Goal: Find specific page/section: Locate a particular part of the current website

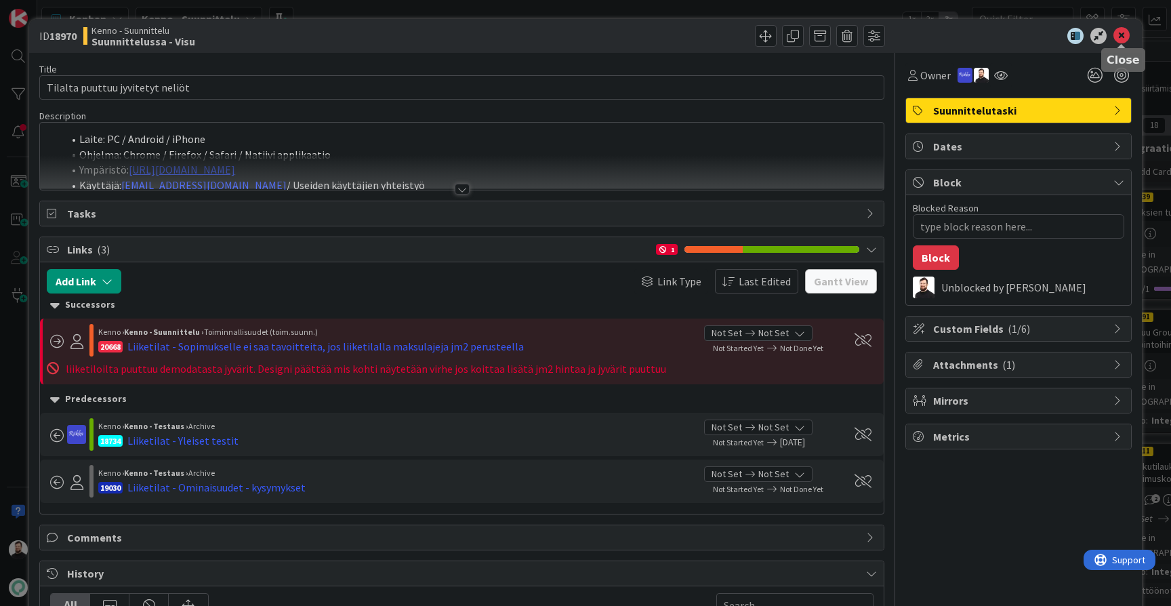
click at [1118, 32] on icon at bounding box center [1122, 36] width 16 height 16
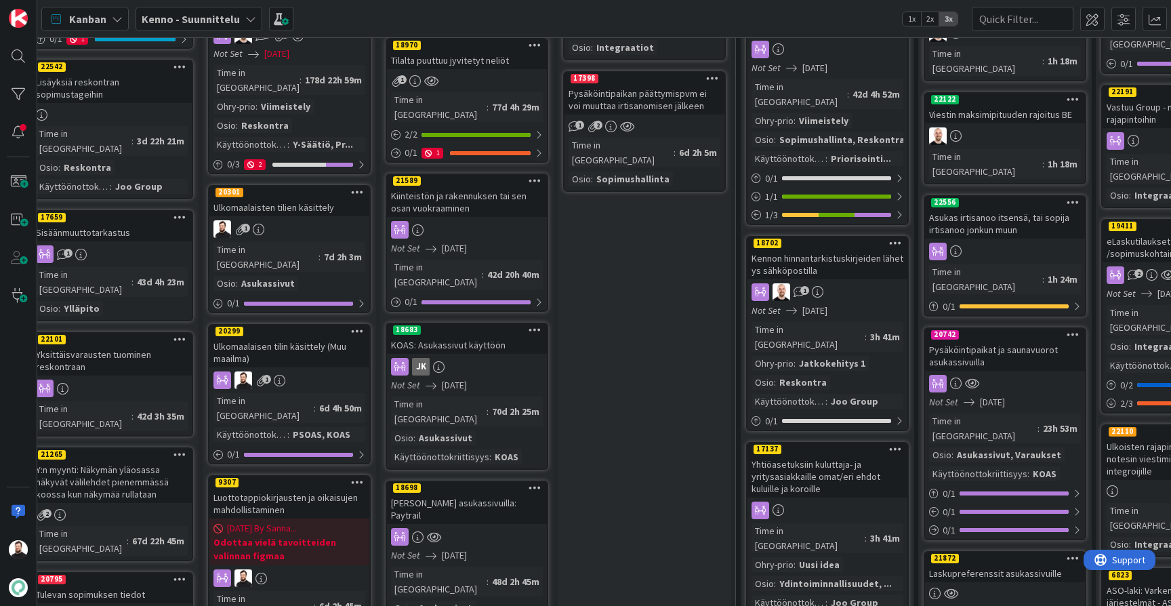
scroll to position [230, 17]
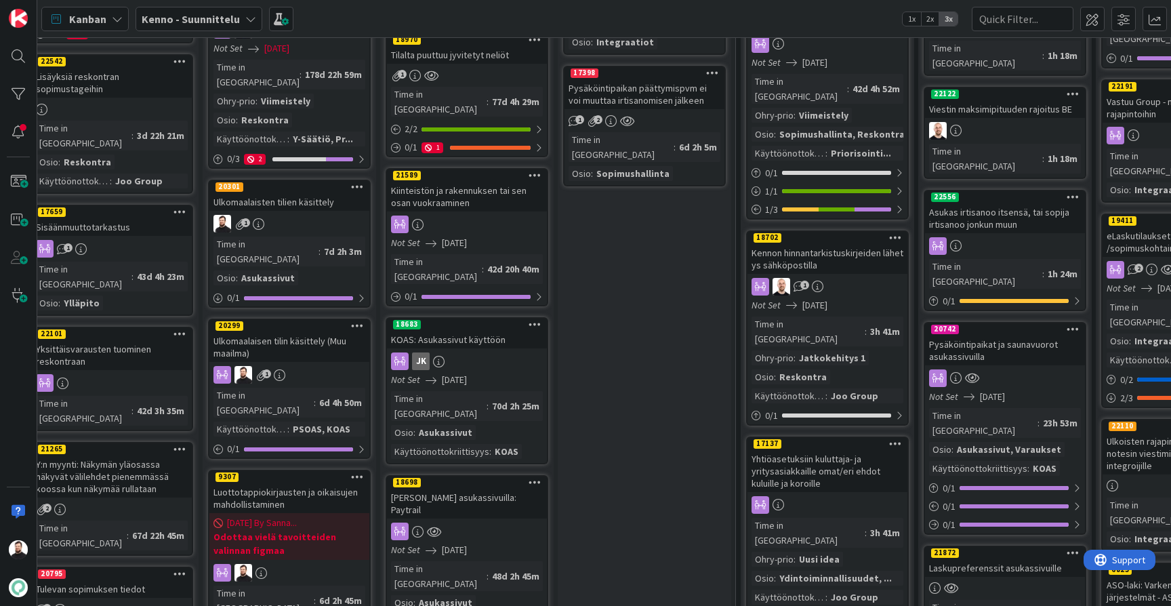
click at [315, 193] on div "Ulkomaalaisten tilien käsittely" at bounding box center [289, 202] width 160 height 18
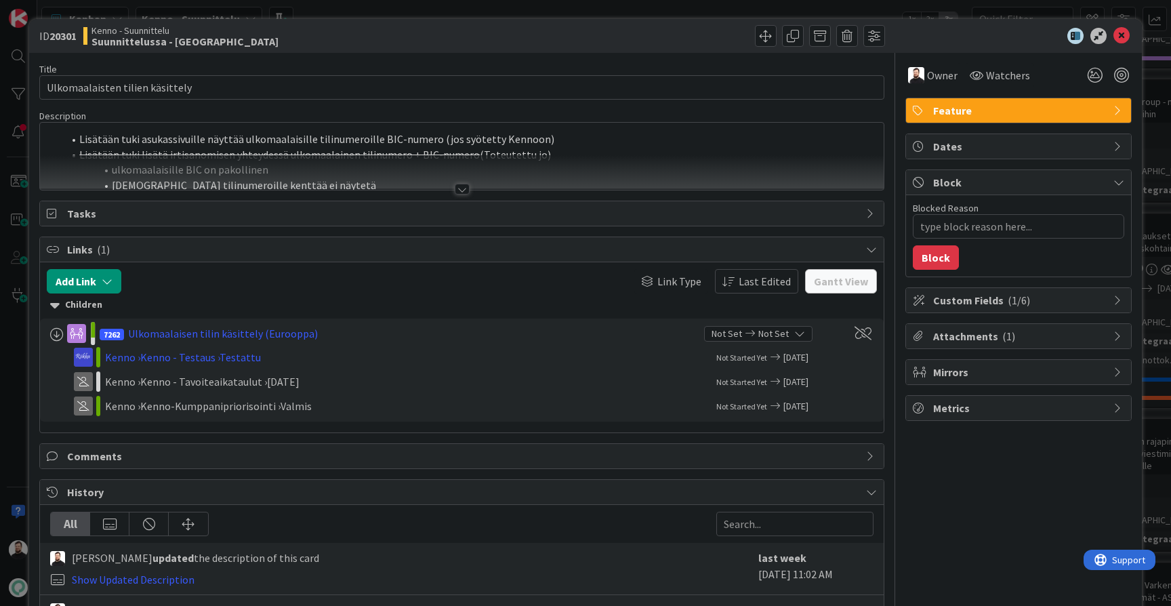
click at [462, 187] on div at bounding box center [462, 189] width 15 height 11
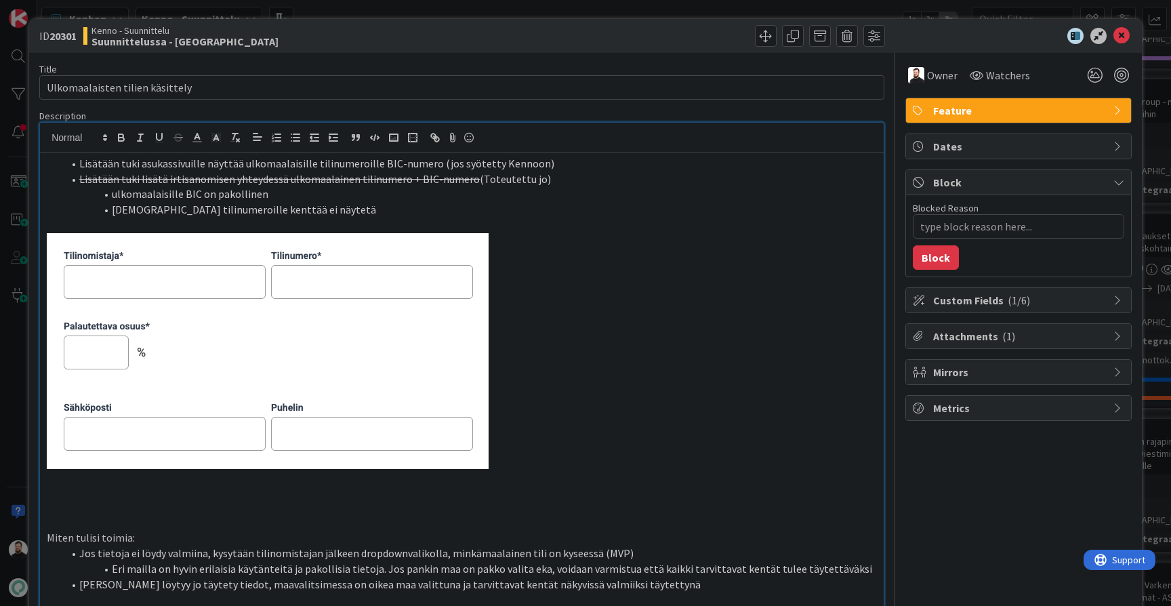
click at [15, 286] on div "ID 20301 Kenno - Suunnittelu Suunnittelussa - Rautalangat Title 31 / 128 Ulkoma…" at bounding box center [585, 303] width 1171 height 606
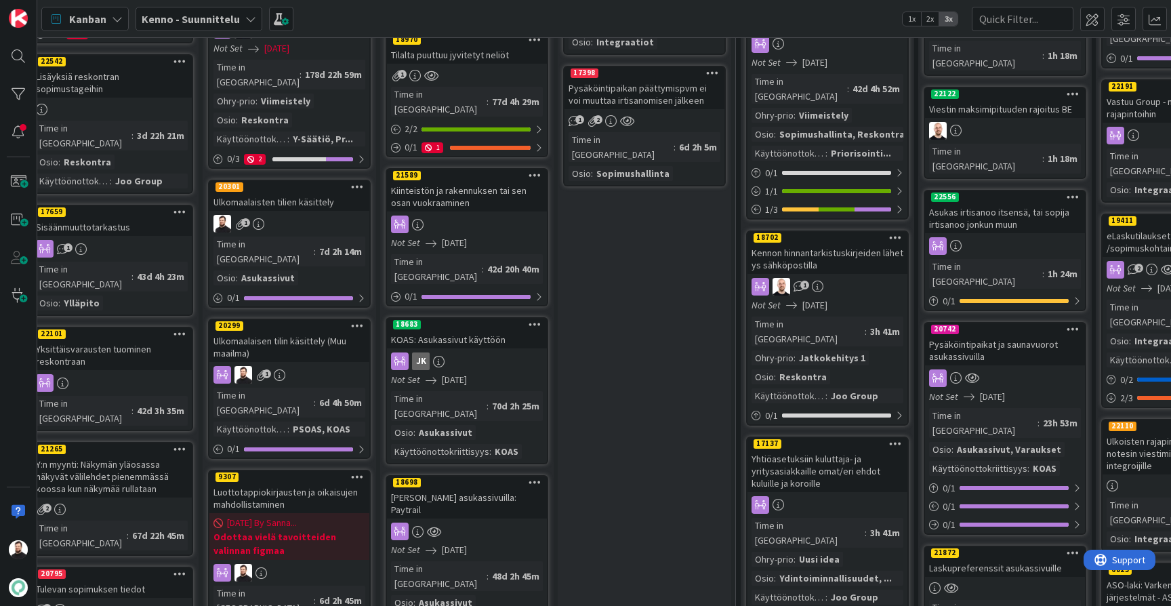
click at [314, 332] on div "Ulkomaalaisen tilin käsittely (Muu maailma)" at bounding box center [289, 347] width 160 height 30
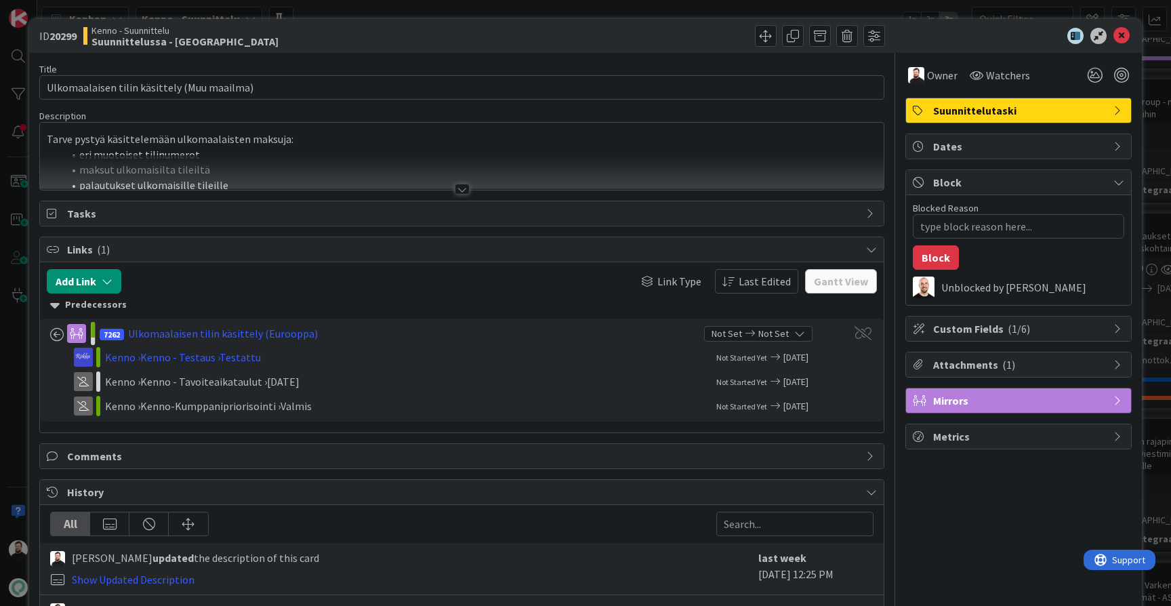
click at [466, 188] on div at bounding box center [462, 189] width 15 height 11
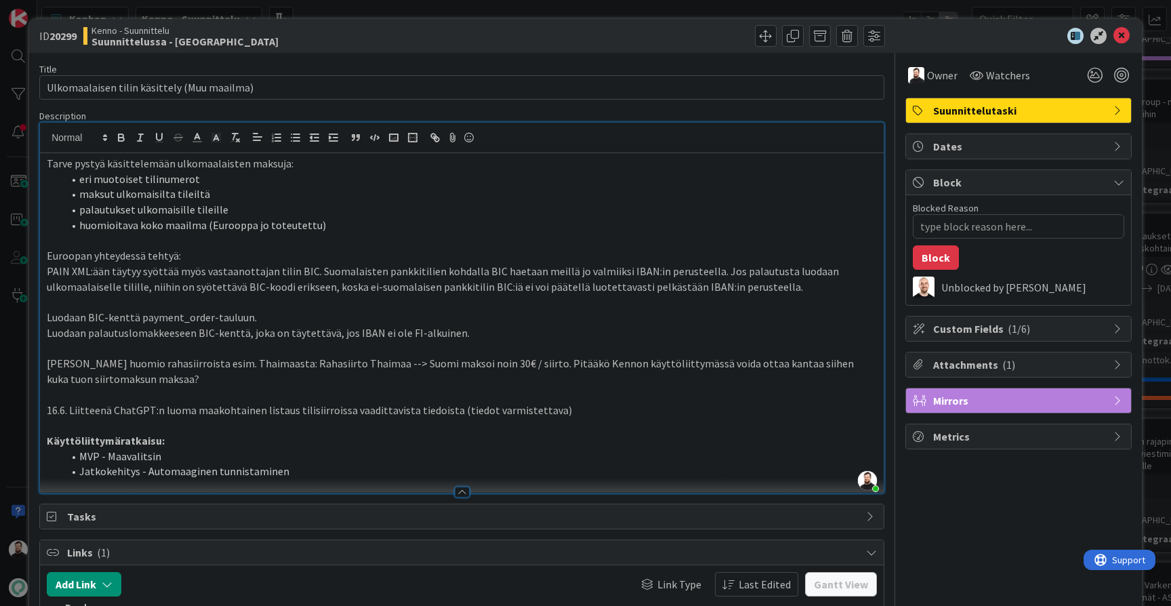
click at [14, 258] on div "ID 20299 Kenno - Suunnittelu Suunnittelussa - Rautalangat Title 43 / 128 Ulkoma…" at bounding box center [585, 303] width 1171 height 606
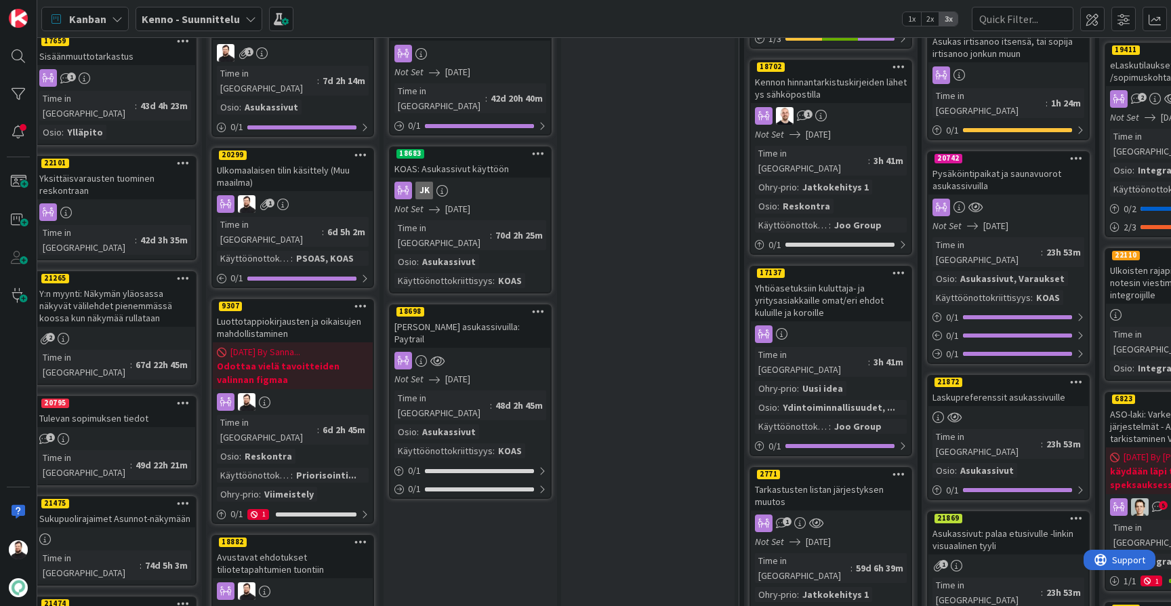
scroll to position [400, 15]
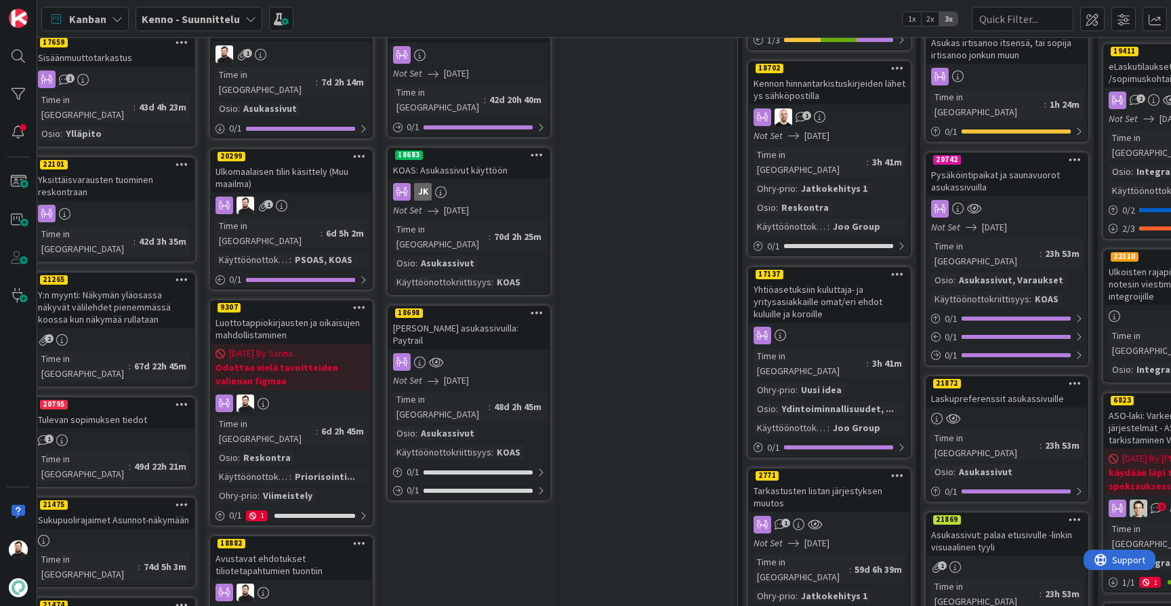
click at [331, 314] on div "Luottotappiokirjausten ja oikaisujen mahdollistaminen" at bounding box center [291, 329] width 160 height 30
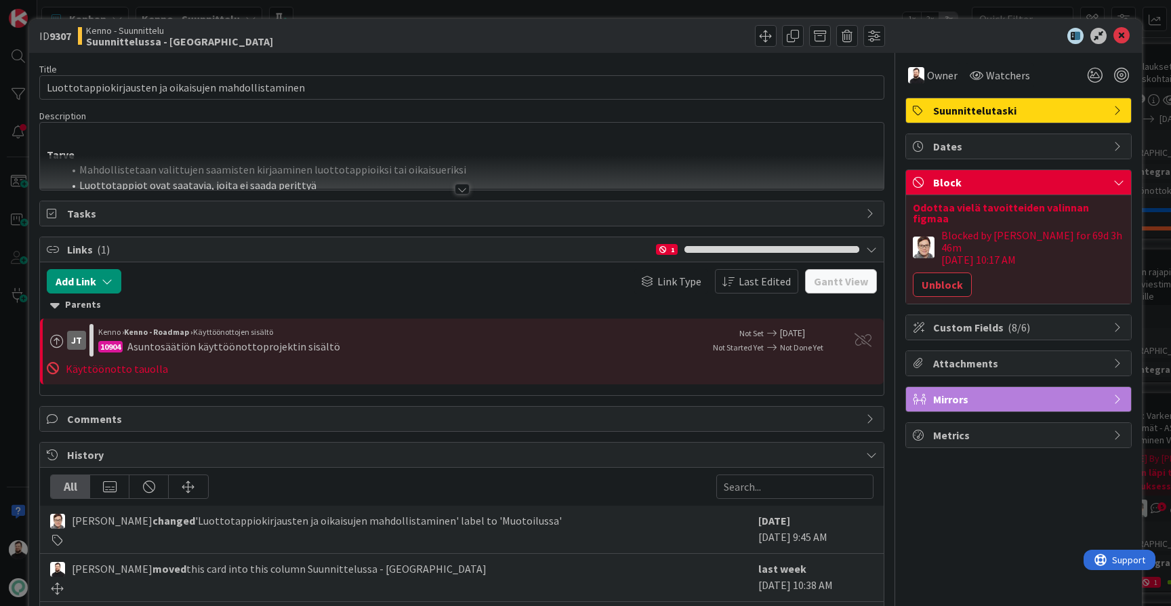
click at [465, 190] on div at bounding box center [462, 189] width 15 height 11
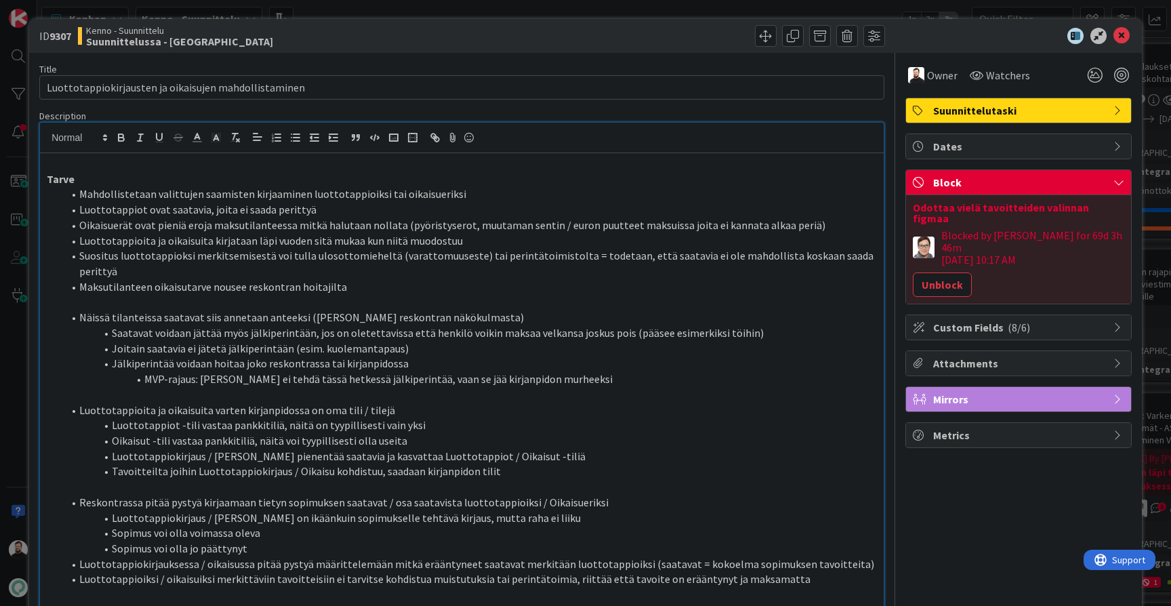
click at [17, 279] on div "ID 9307 Kenno - Suunnittelu Suunnittelussa - Rautalangat Title 53 / 128 Luottot…" at bounding box center [585, 303] width 1171 height 606
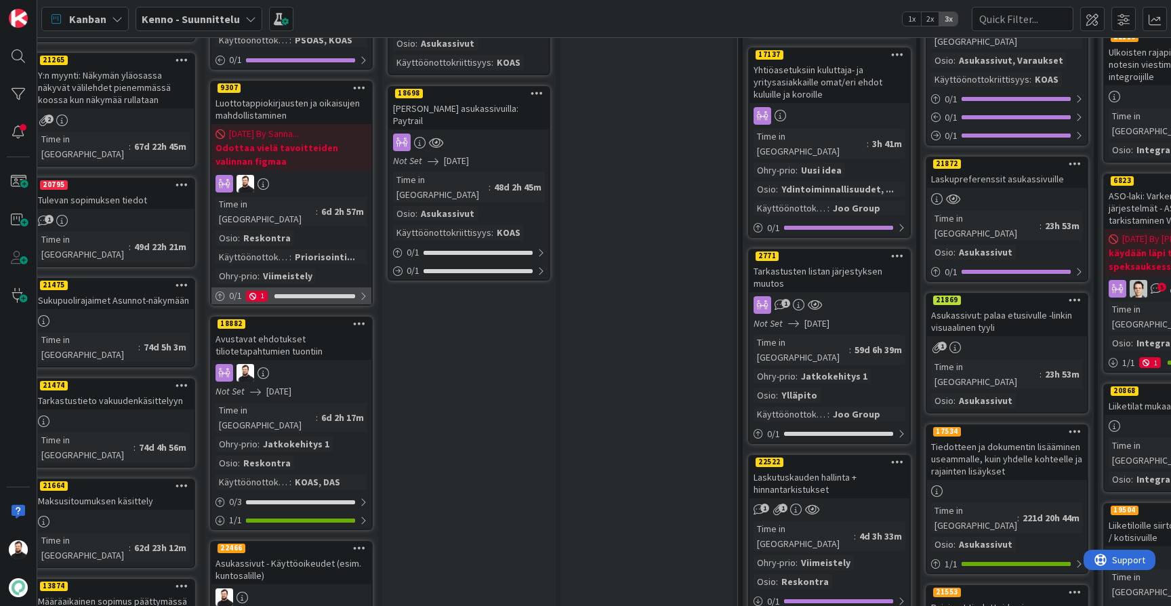
scroll to position [621, 15]
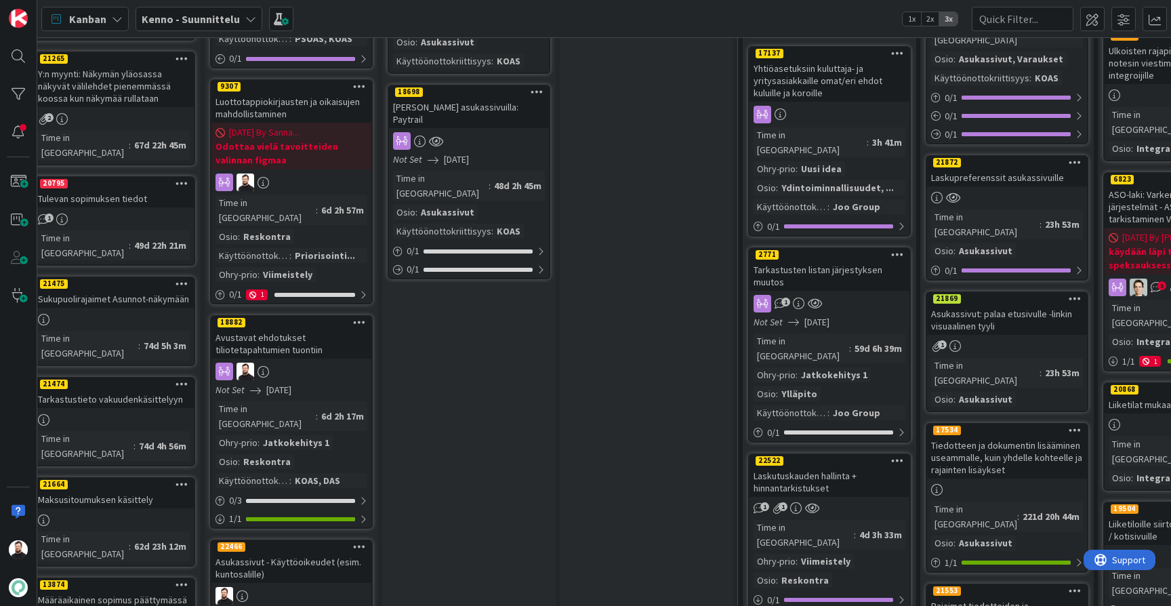
click at [291, 329] on div "Avustavat ehdotukset tiliotetapahtumien tuontiin" at bounding box center [291, 344] width 160 height 30
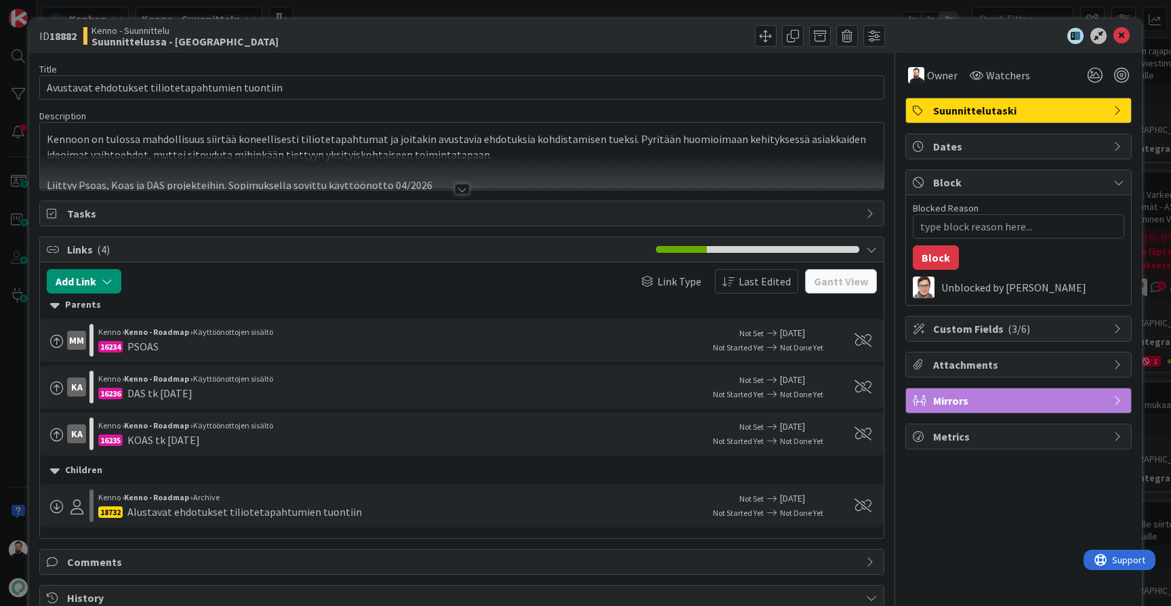
click at [465, 188] on div at bounding box center [462, 189] width 15 height 11
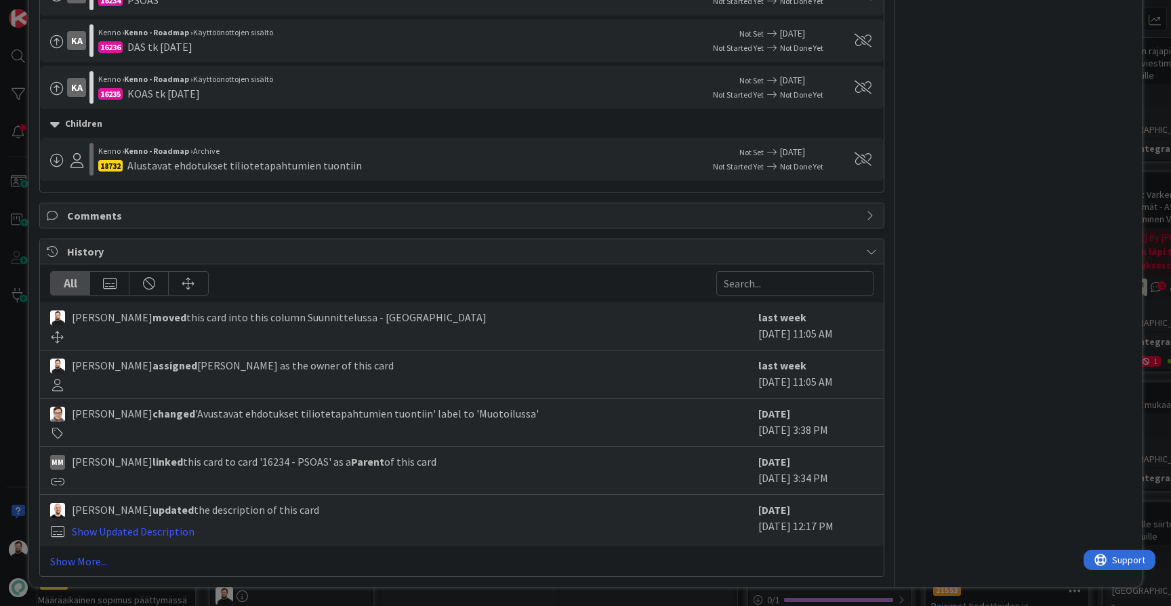
scroll to position [535, 0]
click at [104, 555] on link "Show More..." at bounding box center [461, 561] width 823 height 16
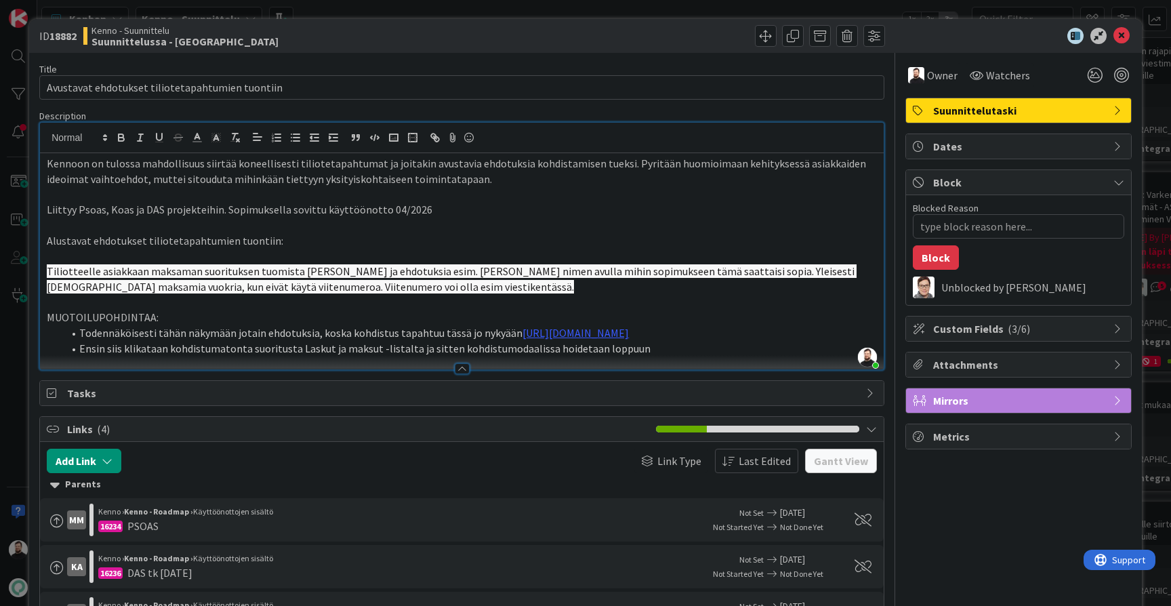
scroll to position [0, 0]
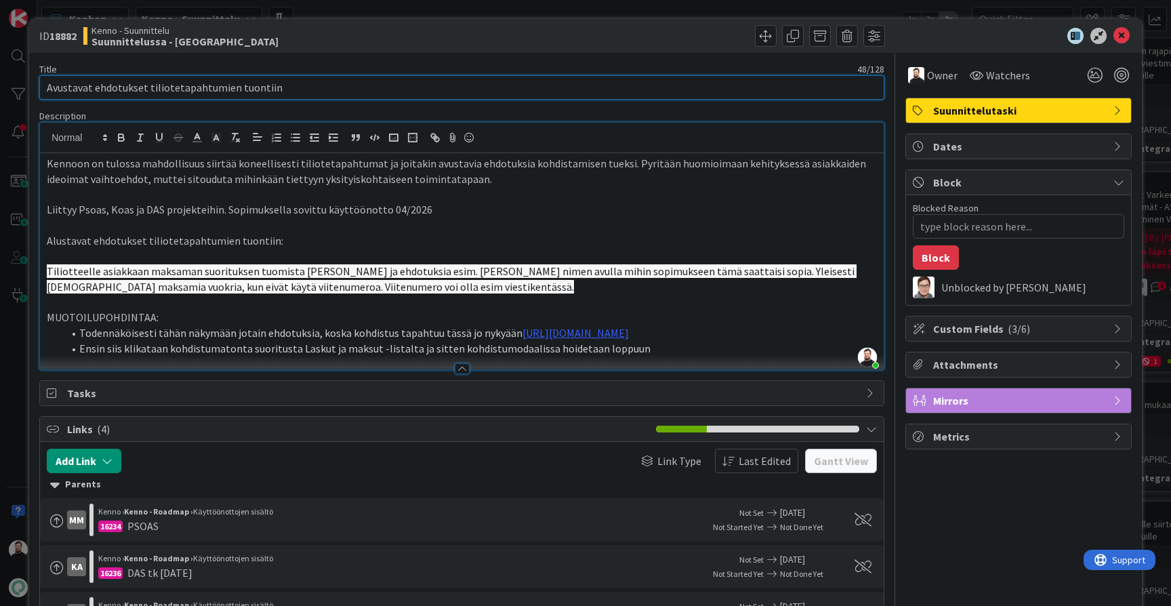
click at [348, 90] on input "Avustavat ehdotukset tiliotetapahtumien tuontiin" at bounding box center [461, 87] width 845 height 24
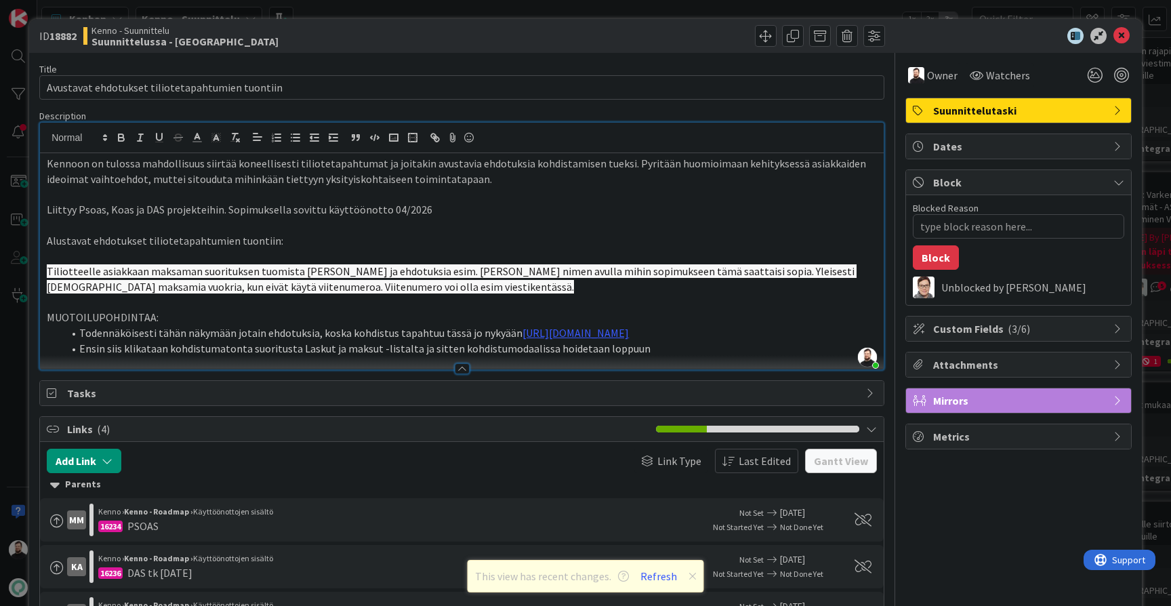
click at [12, 399] on div "ID 18882 Kenno - Suunnittelu Suunnittelussa - Rautalangat Title 48 / 128 Avusta…" at bounding box center [585, 303] width 1171 height 606
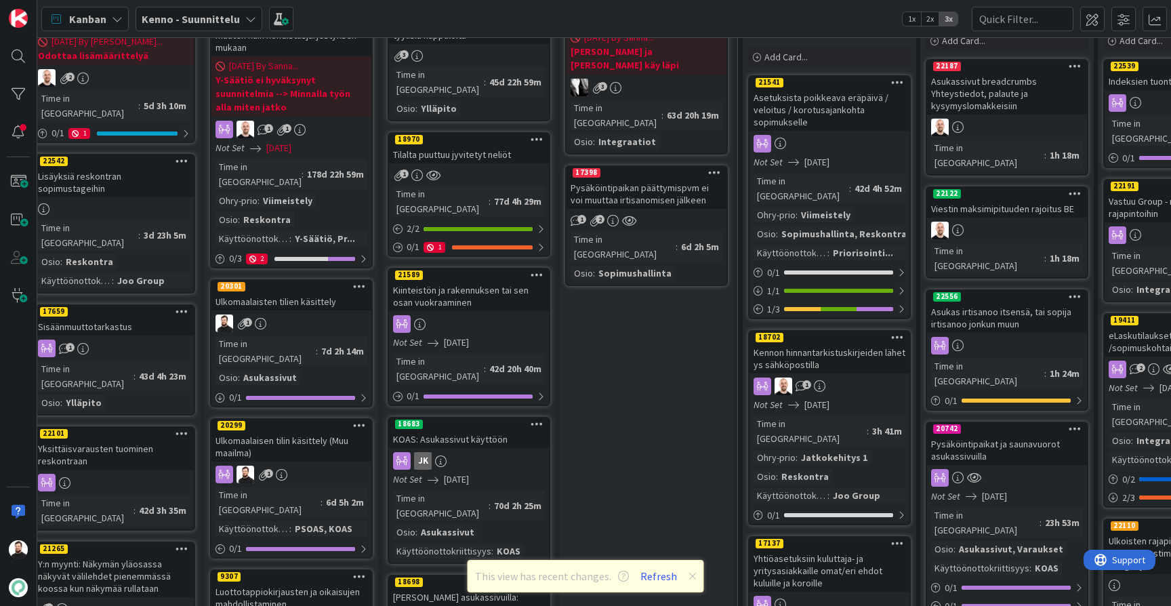
scroll to position [120, 15]
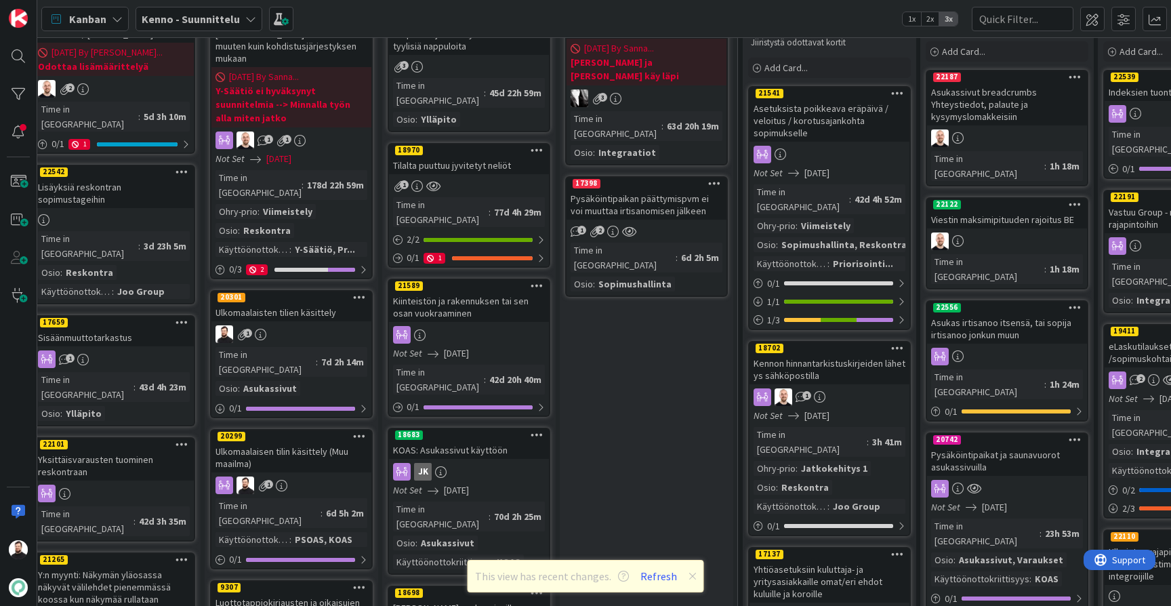
click at [322, 304] on div "Ulkomaalaisten tilien käsittely" at bounding box center [291, 313] width 160 height 18
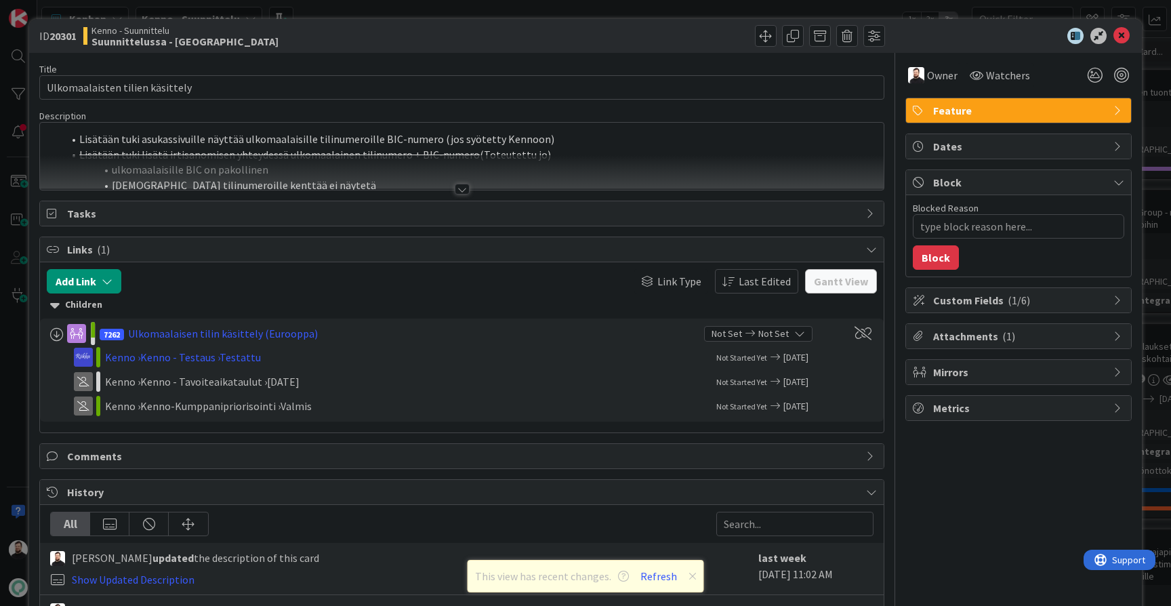
click at [460, 192] on div at bounding box center [462, 189] width 15 height 11
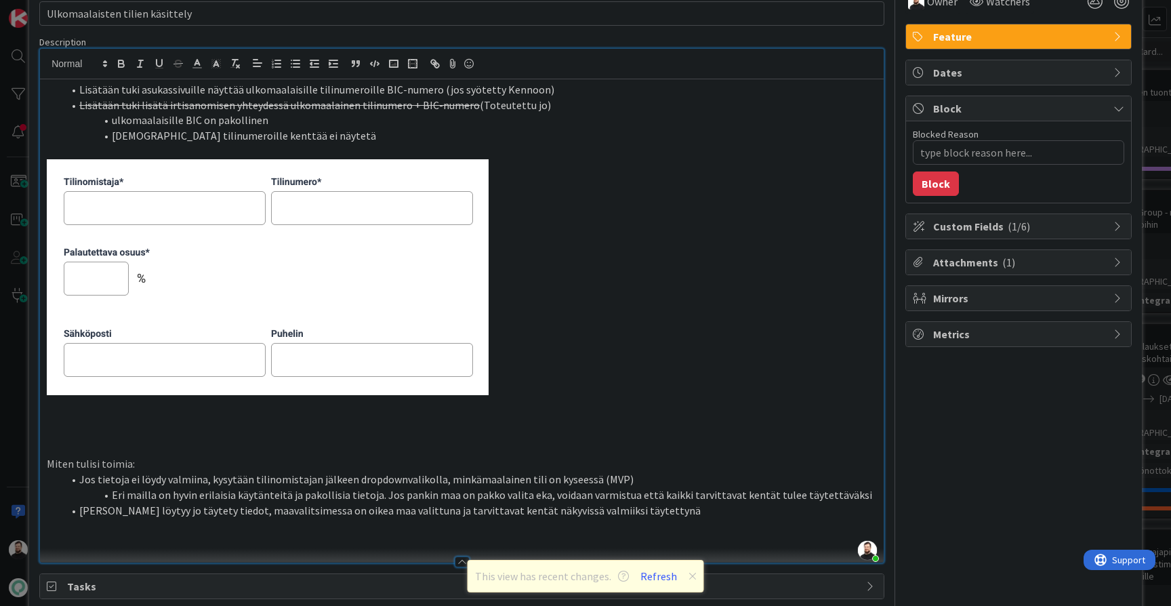
scroll to position [100, 0]
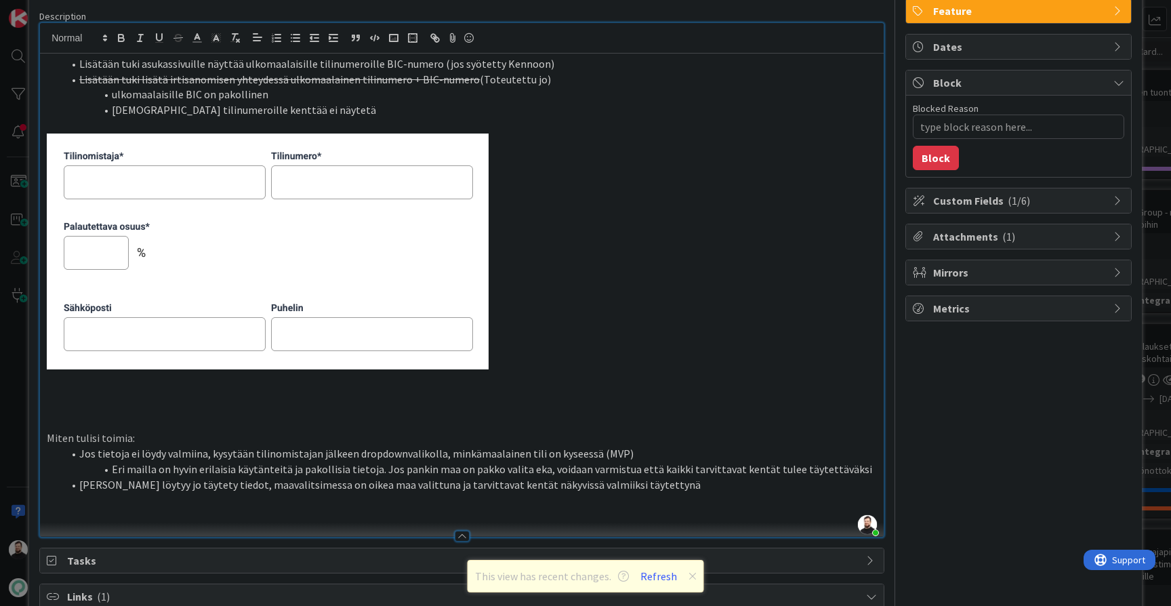
type textarea "x"
